Goal: Transaction & Acquisition: Obtain resource

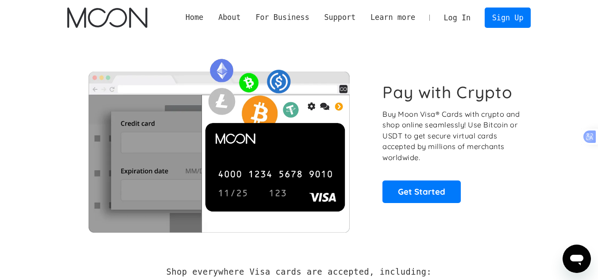
click at [459, 24] on link "Log In" at bounding box center [458, 17] width 42 height 19
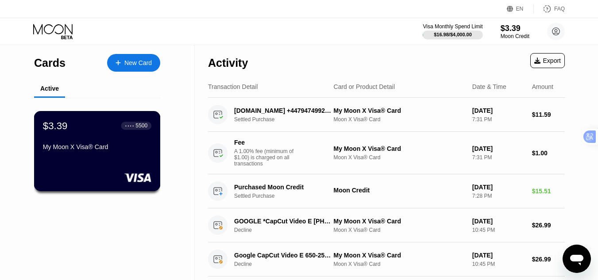
click at [109, 162] on div "$3.39 ● ● ● ● 5500 My Moon X Visa® Card" at bounding box center [97, 151] width 127 height 80
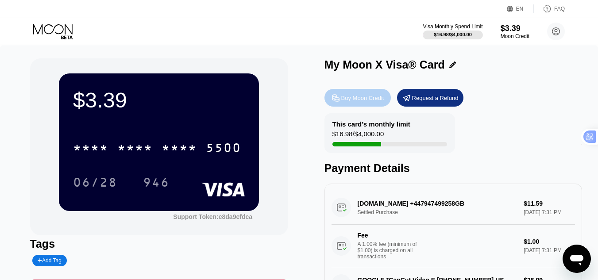
click at [373, 102] on div "Buy Moon Credit" at bounding box center [362, 98] width 43 height 8
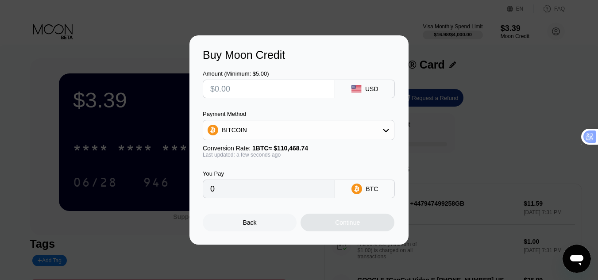
click at [261, 128] on div "BITCOIN" at bounding box center [298, 130] width 191 height 18
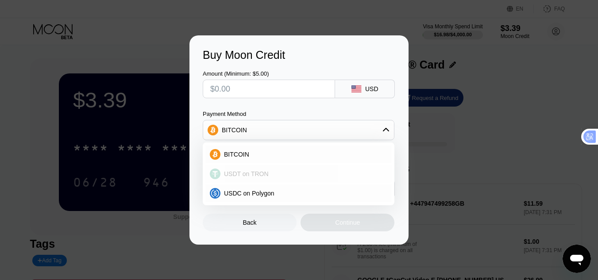
scroll to position [44, 0]
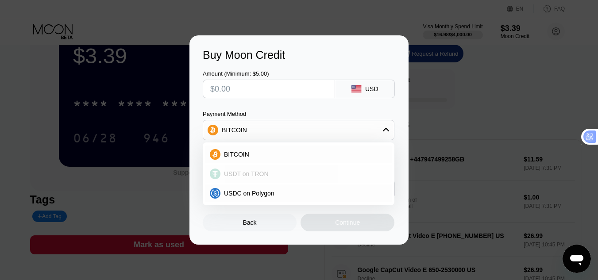
click at [253, 177] on span "USDT on TRON" at bounding box center [246, 173] width 45 height 7
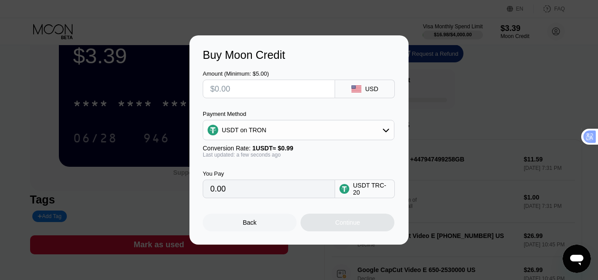
type input "0.00"
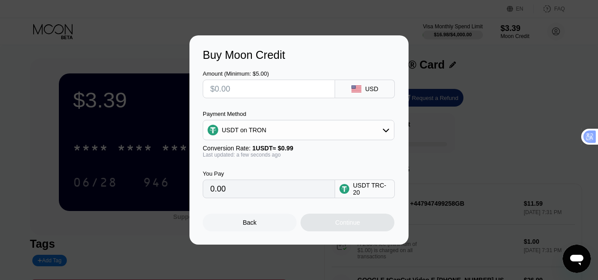
click at [262, 94] on input "text" at bounding box center [268, 89] width 117 height 18
type input "$5"
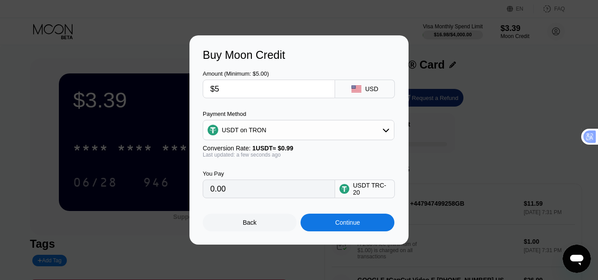
type input "5.05"
type input "$5"
click at [330, 225] on div "Continue" at bounding box center [348, 223] width 94 height 18
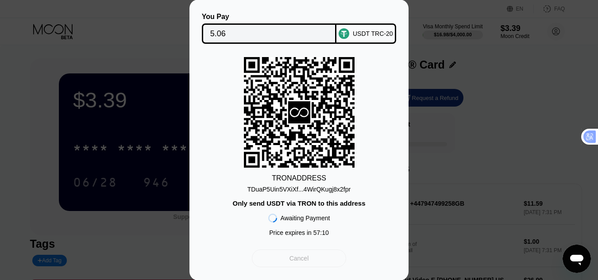
click at [301, 267] on div "Cancel" at bounding box center [299, 259] width 94 height 18
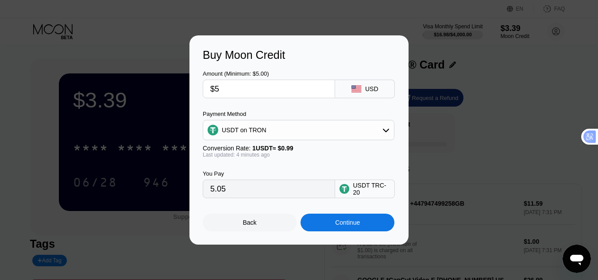
click at [328, 126] on div "USDT on TRON" at bounding box center [298, 130] width 191 height 18
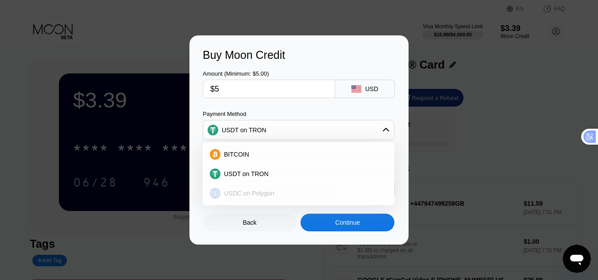
click at [263, 189] on div "USDC on Polygon" at bounding box center [298, 194] width 186 height 18
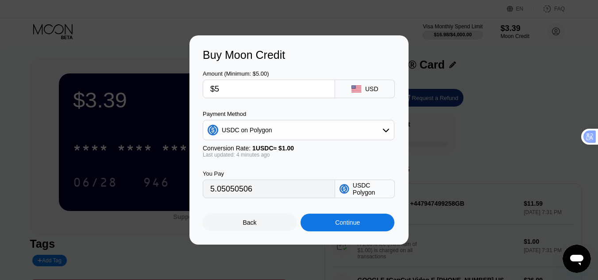
type input "5.00000000"
click at [338, 220] on div "Continue" at bounding box center [348, 223] width 94 height 18
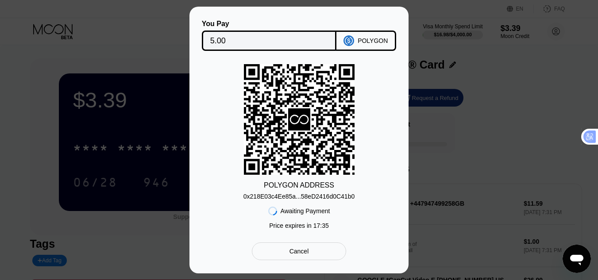
click at [305, 248] on div "Cancel" at bounding box center [299, 252] width 94 height 18
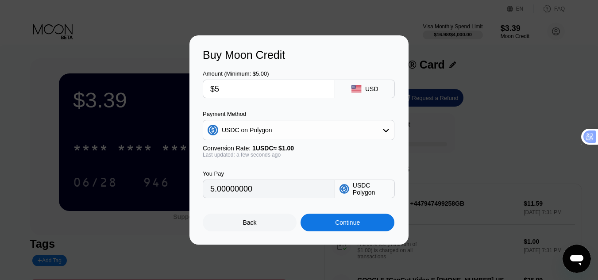
click at [275, 140] on div "USDC on Polygon" at bounding box center [299, 130] width 192 height 20
click at [274, 139] on div "USDC on Polygon" at bounding box center [299, 130] width 192 height 20
click at [275, 135] on div "USDC on Polygon" at bounding box center [298, 130] width 191 height 18
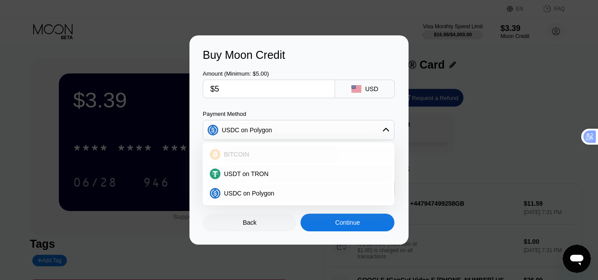
click at [255, 158] on div "BITCOIN" at bounding box center [304, 154] width 167 height 7
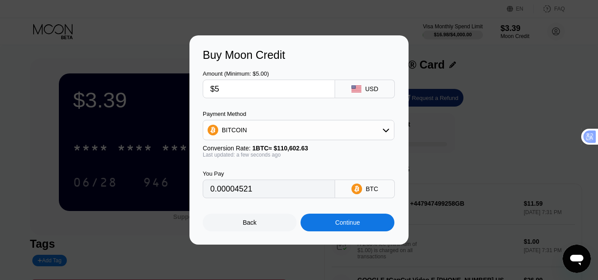
type input "0.00004521"
click at [333, 223] on div "Continue" at bounding box center [348, 223] width 94 height 18
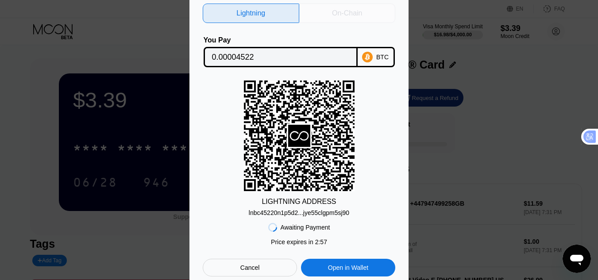
click at [364, 5] on div "On-Chain" at bounding box center [347, 13] width 97 height 19
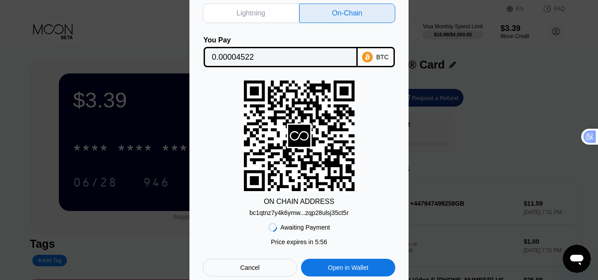
click at [277, 263] on div "Cancel" at bounding box center [250, 268] width 94 height 18
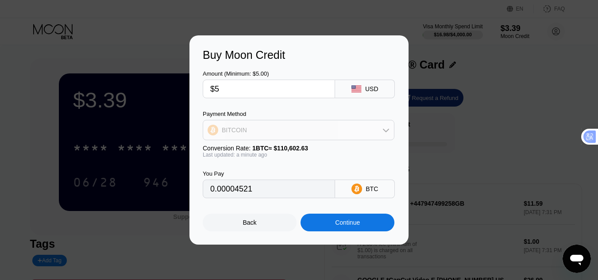
click at [272, 133] on div "BITCOIN" at bounding box center [298, 130] width 191 height 18
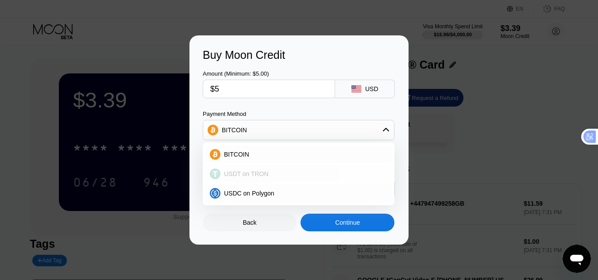
click at [262, 177] on span "USDT on TRON" at bounding box center [246, 173] width 45 height 7
type input "5.05"
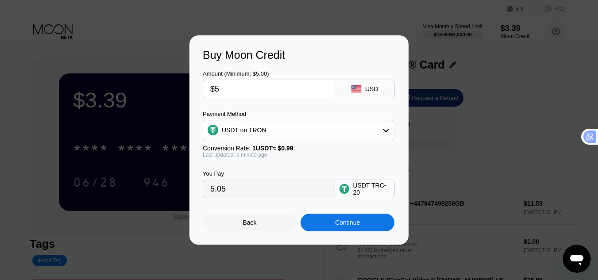
click at [272, 97] on input "$5" at bounding box center [268, 89] width 117 height 18
click at [272, 100] on div "Amount (Minimum: $5.00) $5 USD Payment Method USDT on TRON Conversion Rate: 1 U…" at bounding box center [299, 130] width 193 height 137
click at [329, 220] on div "Continue" at bounding box center [348, 223] width 94 height 18
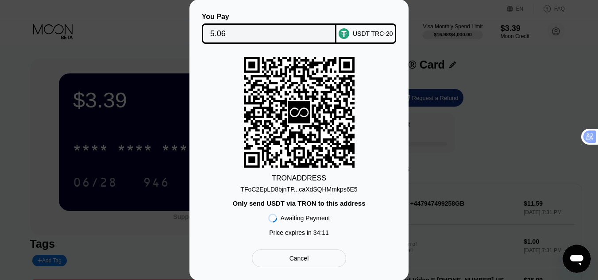
click at [307, 186] on div "TFoC2EpLD8bjnTP...caXdSQHMmkps6E5" at bounding box center [298, 189] width 117 height 7
click at [322, 113] on rect at bounding box center [299, 112] width 111 height 111
click at [348, 115] on rect at bounding box center [299, 112] width 111 height 111
click at [77, 45] on div "You Pay 5.06 USDT TRC-20 TRON ADDRESS TFoC2EpLD8bjnTP...caXdSQHMmkps6E5 Only se…" at bounding box center [299, 140] width 598 height 281
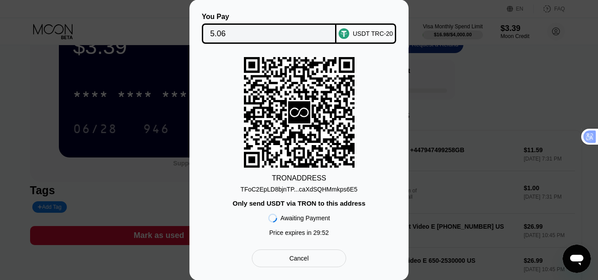
scroll to position [89, 0]
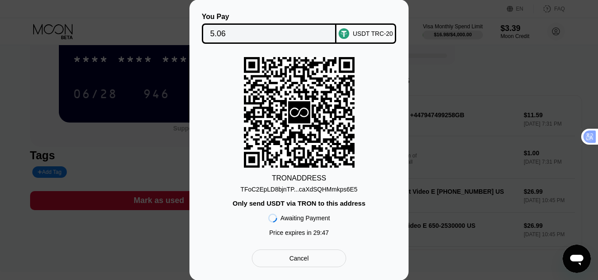
click at [551, 106] on div "You Pay 5.06 USDT TRC-20 TRON ADDRESS TFoC2EpLD8bjnTP...caXdSQHMmkps6E5 Only se…" at bounding box center [299, 140] width 598 height 281
click at [461, 92] on div "You Pay 5.06 USDT TRC-20 TRON ADDRESS TFoC2EpLD8bjnTP...caXdSQHMmkps6E5 Only se…" at bounding box center [299, 140] width 598 height 281
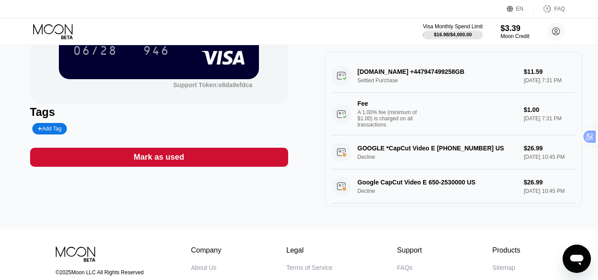
scroll to position [133, 0]
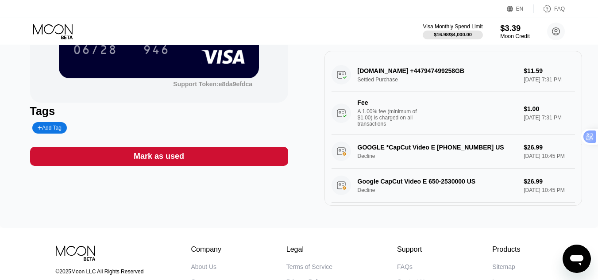
click at [507, 23] on div "$3.39" at bounding box center [515, 27] width 30 height 9
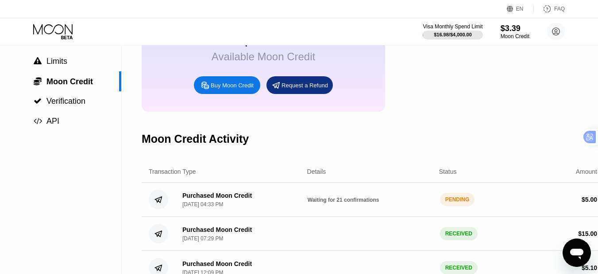
scroll to position [89, 0]
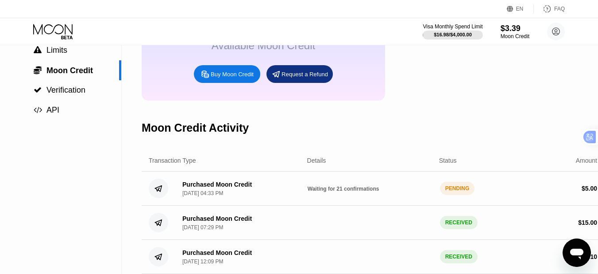
click at [338, 192] on span "Waiting for 21 confirmations" at bounding box center [344, 189] width 72 height 6
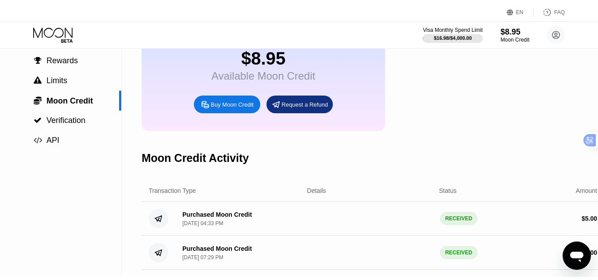
scroll to position [0, 0]
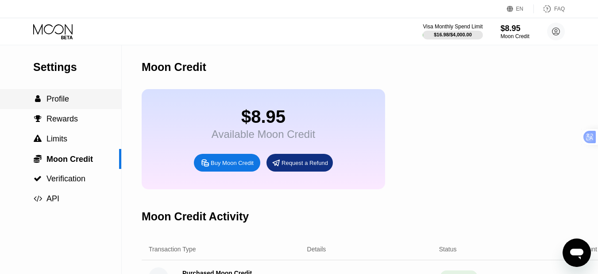
click at [80, 101] on div " Profile" at bounding box center [60, 98] width 121 height 9
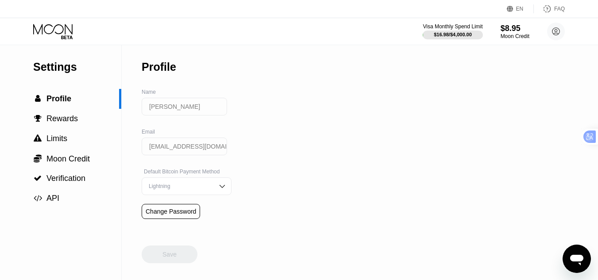
click at [54, 28] on icon at bounding box center [52, 29] width 39 height 10
